Goal: Understand process/instructions: Learn how to perform a task or action

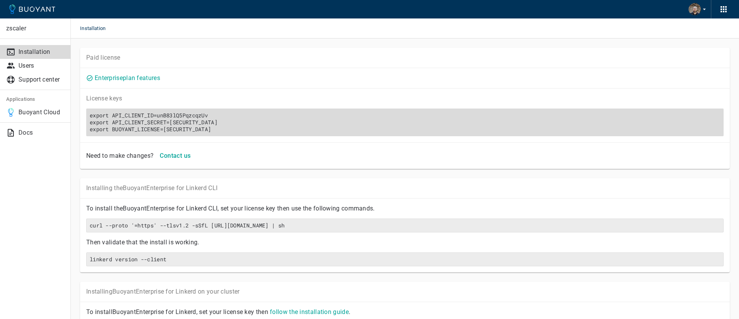
click at [212, 129] on h6 "export API_CLIENT_ID=unB83lQ5PqzcqzUv export API_CLIENT_SECRET=[SECURITY_DATA] …" at bounding box center [405, 122] width 630 height 21
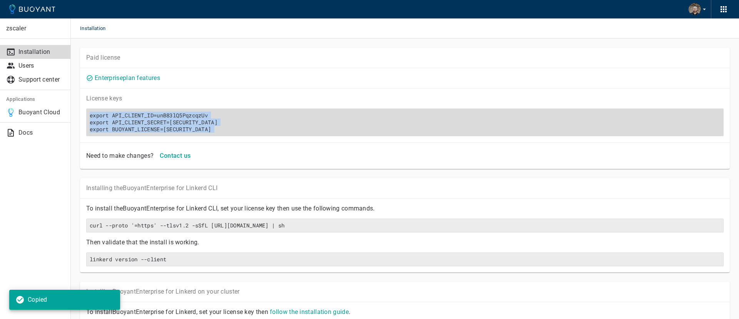
click at [224, 135] on div "export API_CLIENT_ID=unB83lQ5PqzcqzUv export API_CLIENT_SECRET=[SECURITY_DATA] …" at bounding box center [404, 123] width 637 height 28
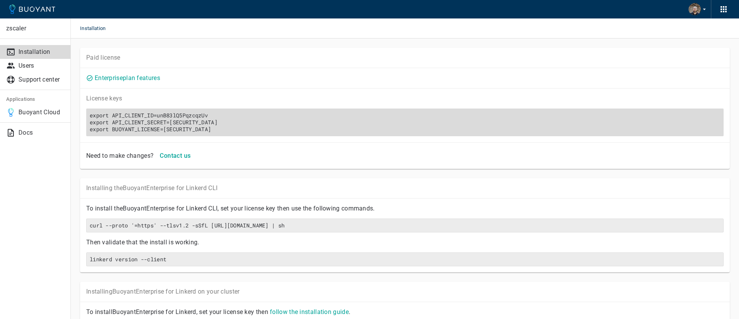
scroll to position [0, 1570]
click at [526, 131] on h6 "export API_CLIENT_ID=unB83lQ5PqzcqzUv export API_CLIENT_SECRET=[SECURITY_DATA] …" at bounding box center [405, 122] width 630 height 21
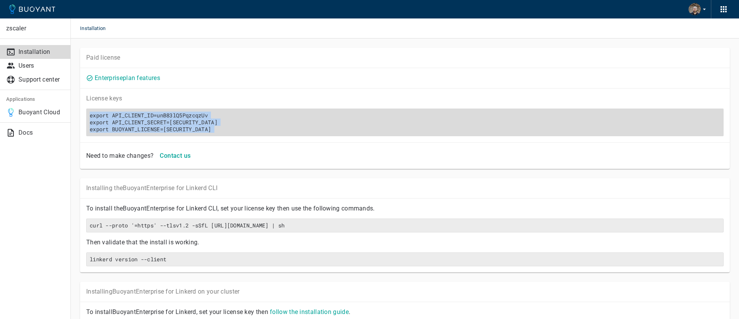
click at [360, 131] on h6 "export API_CLIENT_ID=unB83lQ5PqzcqzUv export API_CLIENT_SECRET=[SECURITY_DATA] …" at bounding box center [405, 122] width 630 height 21
click at [357, 131] on h6 "export API_CLIENT_ID=unB83lQ5PqzcqzUv export API_CLIENT_SECRET=[SECURITY_DATA] …" at bounding box center [405, 122] width 630 height 21
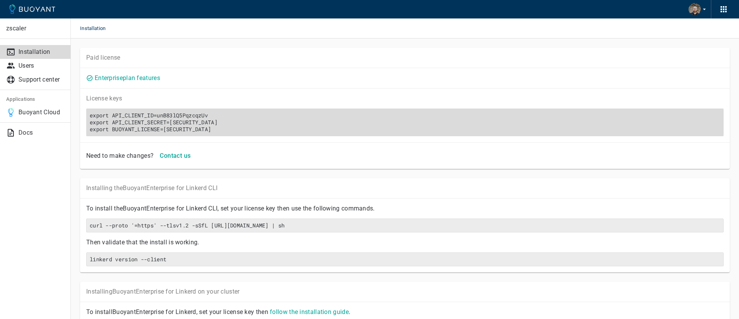
click at [443, 116] on div "export API_CLIENT_ID=unB83lQ5PqzcqzUv export API_CLIENT_SECRET=[SECURITY_DATA] …" at bounding box center [404, 123] width 637 height 28
click at [452, 126] on h6 "export API_CLIENT_ID=unB83lQ5PqzcqzUv export API_CLIENT_SECRET=[SECURITY_DATA] …" at bounding box center [405, 122] width 630 height 21
copy h6 "export API_CLIENT_ID=unB83lQ5PqzcqzUv export API_CLIENT_SECRET=[SECURITY_DATA] …"
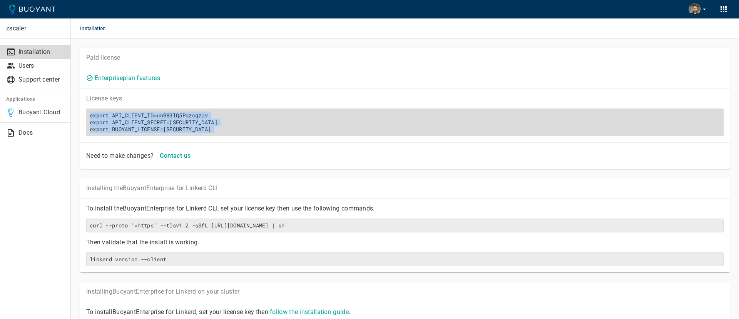
click at [188, 120] on h6 "export API_CLIENT_ID=unB83lQ5PqzcqzUv export API_CLIENT_SECRET=[SECURITY_DATA] …" at bounding box center [405, 122] width 630 height 21
click at [177, 124] on h6 "export API_CLIENT_ID=unB83lQ5PqzcqzUv export API_CLIENT_SECRET=[SECURITY_DATA] …" at bounding box center [405, 122] width 630 height 21
click at [172, 130] on h6 "export API_CLIENT_ID=unB83lQ5PqzcqzUv export API_CLIENT_SECRET=[SECURITY_DATA] …" at bounding box center [405, 122] width 630 height 21
click at [169, 131] on h6 "export API_CLIENT_ID=unB83lQ5PqzcqzUv export API_CLIENT_SECRET=[SECURITY_DATA] …" at bounding box center [405, 122] width 630 height 21
click at [185, 126] on h6 "export API_CLIENT_ID=unB83lQ5PqzcqzUv export API_CLIENT_SECRET=[SECURITY_DATA] …" at bounding box center [405, 122] width 630 height 21
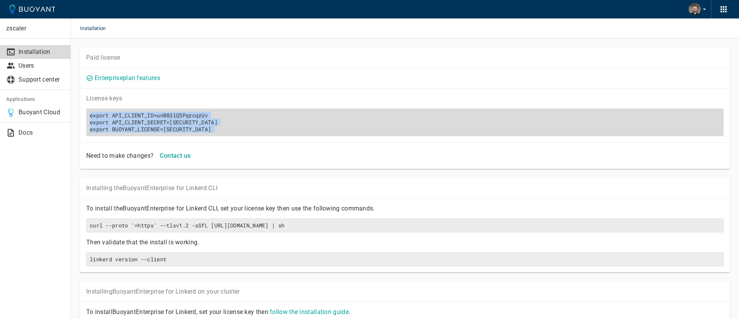
click at [182, 113] on h6 "export API_CLIENT_ID=unB83lQ5PqzcqzUv export API_CLIENT_SECRET=[SECURITY_DATA] …" at bounding box center [405, 122] width 630 height 21
click at [182, 125] on h6 "export API_CLIENT_ID=unB83lQ5PqzcqzUv export API_CLIENT_SECRET=[SECURITY_DATA] …" at bounding box center [405, 122] width 630 height 21
click at [186, 129] on h6 "export API_CLIENT_ID=unB83lQ5PqzcqzUv export API_CLIENT_SECRET=[SECURITY_DATA] …" at bounding box center [405, 122] width 630 height 21
click at [303, 127] on h6 "export API_CLIENT_ID=unB83lQ5PqzcqzUv export API_CLIENT_SECRET=[SECURITY_DATA] …" at bounding box center [405, 122] width 630 height 21
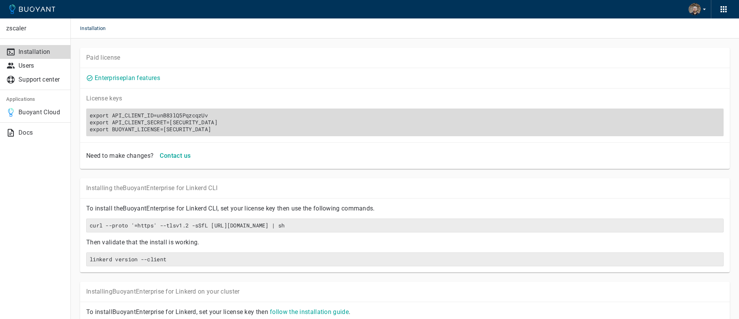
click at [171, 134] on div "export API_CLIENT_ID=unB83lQ5PqzcqzUv export API_CLIENT_SECRET=[SECURITY_DATA] …" at bounding box center [404, 123] width 637 height 28
click at [174, 131] on h6 "export API_CLIENT_ID=unB83lQ5PqzcqzUv export API_CLIENT_SECRET=[SECURITY_DATA] …" at bounding box center [405, 122] width 630 height 21
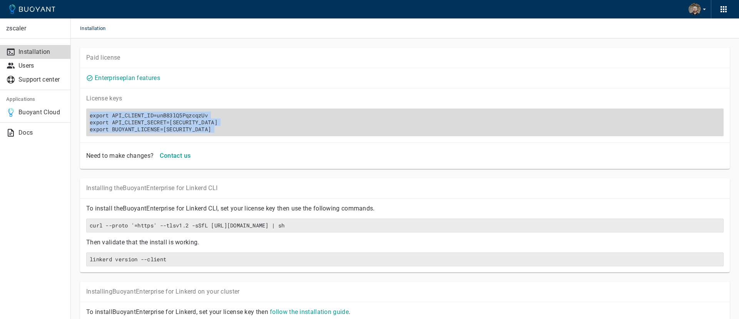
click at [174, 131] on h6 "export API_CLIENT_ID=unB83lQ5PqzcqzUv export API_CLIENT_SECRET=[SECURITY_DATA] …" at bounding box center [405, 122] width 630 height 21
click at [165, 132] on h6 "export API_CLIENT_ID=unB83lQ5PqzcqzUv export API_CLIENT_SECRET=[SECURITY_DATA] …" at bounding box center [405, 122] width 630 height 21
click at [167, 130] on h6 "export API_CLIENT_ID=unB83lQ5PqzcqzUv export API_CLIENT_SECRET=[SECURITY_DATA] …" at bounding box center [405, 122] width 630 height 21
drag, startPoint x: 167, startPoint y: 130, endPoint x: 174, endPoint y: 130, distance: 7.3
click at [174, 130] on h6 "export API_CLIENT_ID=unB83lQ5PqzcqzUv export API_CLIENT_SECRET=[SECURITY_DATA] …" at bounding box center [405, 122] width 630 height 21
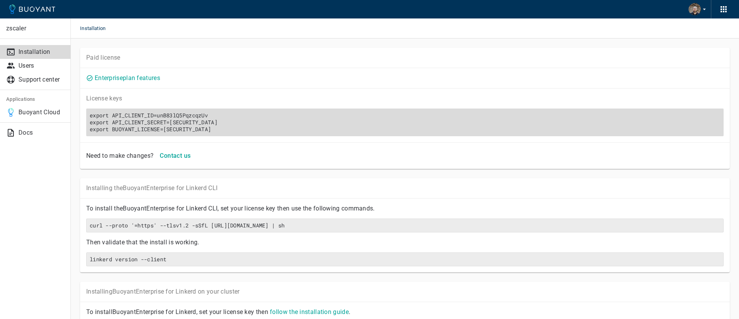
click at [164, 130] on h6 "export API_CLIENT_ID=unB83lQ5PqzcqzUv export API_CLIENT_SECRET=[SECURITY_DATA] …" at bounding box center [405, 122] width 630 height 21
click at [181, 128] on h6 "export API_CLIENT_ID=unB83lQ5PqzcqzUv export API_CLIENT_SECRET=[SECURITY_DATA] …" at bounding box center [405, 122] width 630 height 21
click at [169, 132] on h6 "export API_CLIENT_ID=unB83lQ5PqzcqzUv export API_CLIENT_SECRET=[SECURITY_DATA] …" at bounding box center [405, 122] width 630 height 21
click at [168, 131] on h6 "export API_CLIENT_ID=unB83lQ5PqzcqzUv export API_CLIENT_SECRET=[SECURITY_DATA] …" at bounding box center [405, 122] width 630 height 21
click at [166, 132] on h6 "export API_CLIENT_ID=unB83lQ5PqzcqzUv export API_CLIENT_SECRET=[SECURITY_DATA] …" at bounding box center [405, 122] width 630 height 21
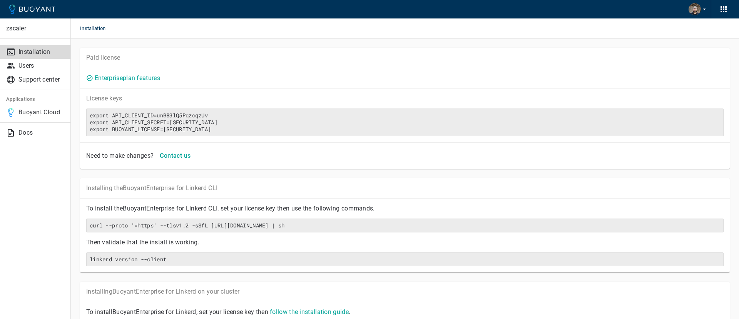
click at [231, 33] on div "Installation" at bounding box center [405, 28] width 668 height 20
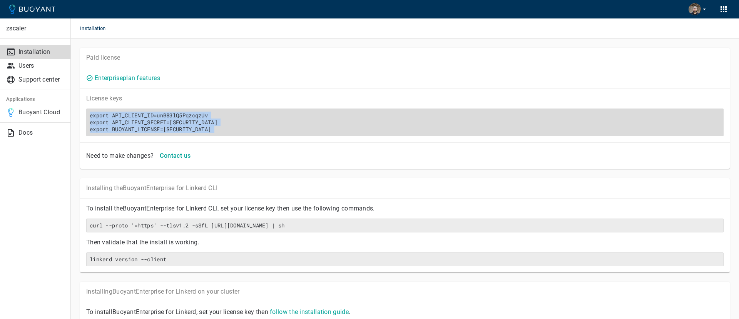
click at [253, 130] on h6 "export API_CLIENT_ID=unB83lQ5PqzcqzUv export API_CLIENT_SECRET=[SECURITY_DATA] …" at bounding box center [405, 122] width 630 height 21
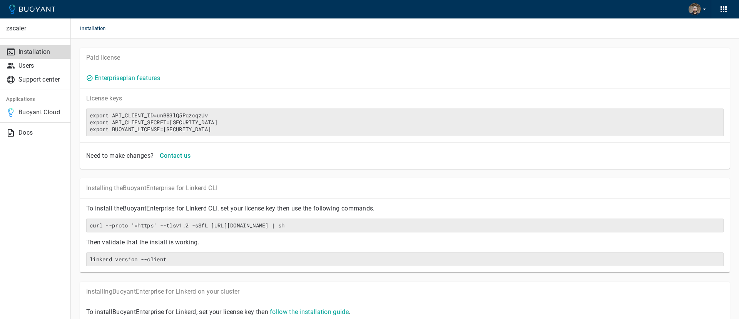
click at [23, 24] on li "zscaler" at bounding box center [35, 28] width 70 height 20
click at [16, 28] on p "zscaler" at bounding box center [35, 29] width 58 height 8
click at [31, 10] on icon at bounding box center [32, 9] width 46 height 9
